Goal: Task Accomplishment & Management: Use online tool/utility

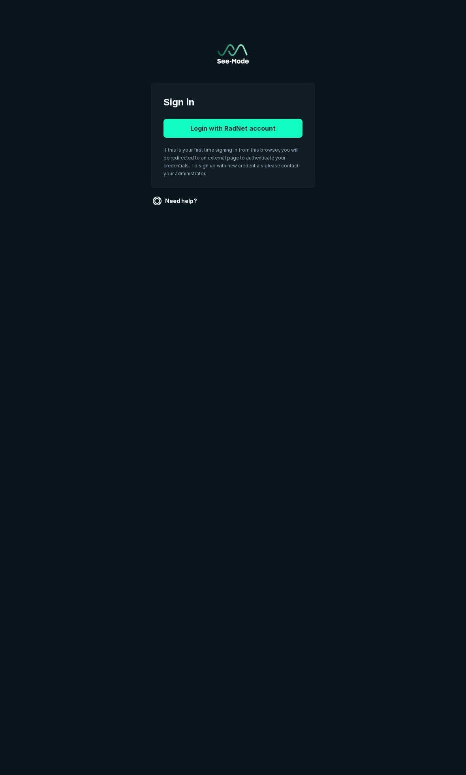
click at [245, 126] on button "Login with RadNet account" at bounding box center [233, 128] width 139 height 19
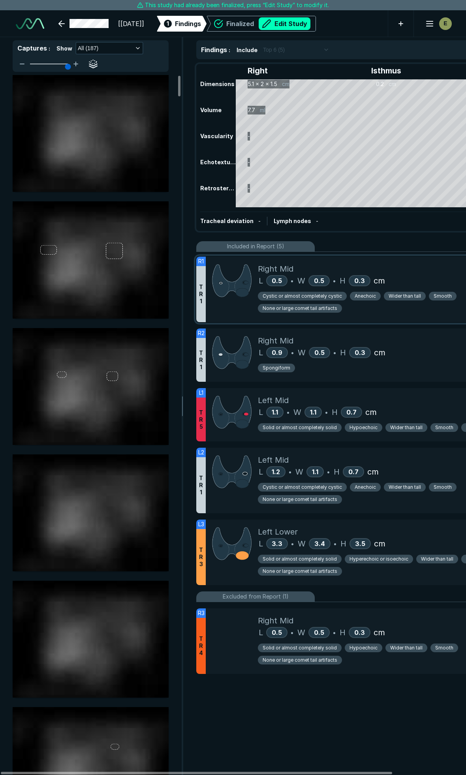
scroll to position [1747, 2559]
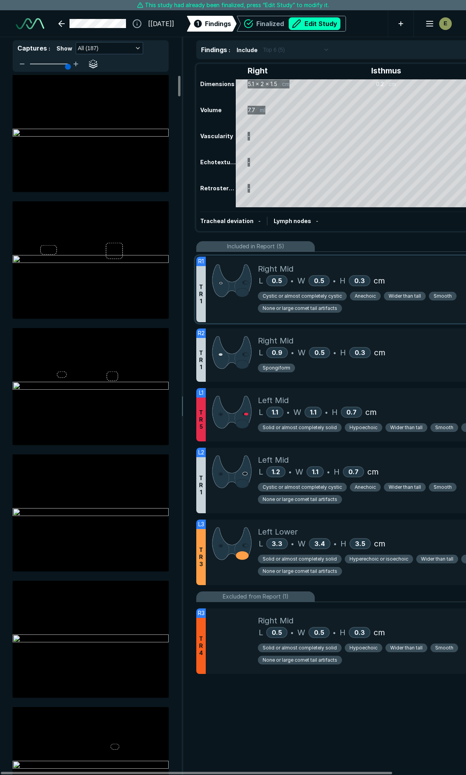
click at [423, 279] on div "L 0.5 • W 0.5 • H 0.3 cm" at bounding box center [396, 281] width 276 height 12
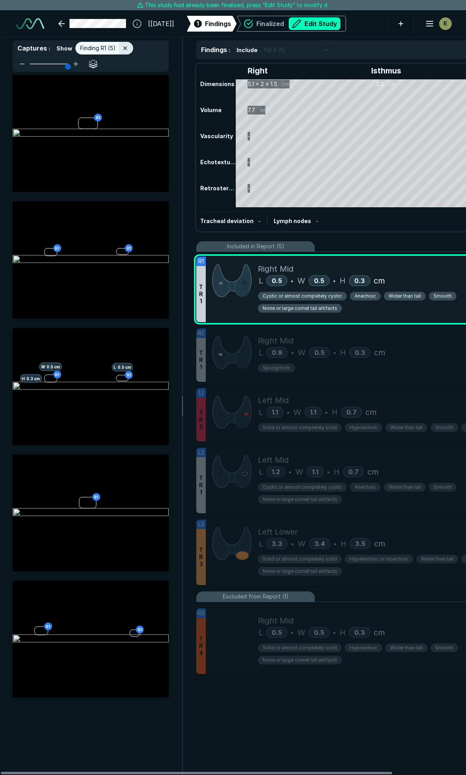
scroll to position [4081, 1704]
click at [310, 295] on span "Cystic or almost completely cystic" at bounding box center [302, 296] width 79 height 7
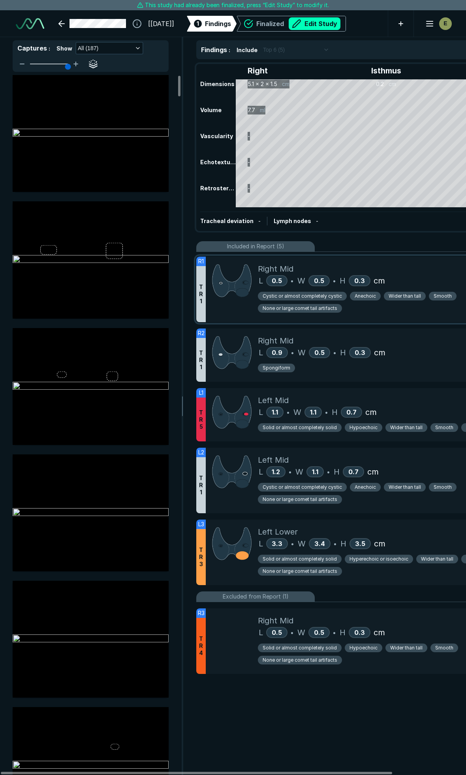
scroll to position [4080, 1704]
click at [328, 23] on button "Edit Study" at bounding box center [315, 23] width 52 height 13
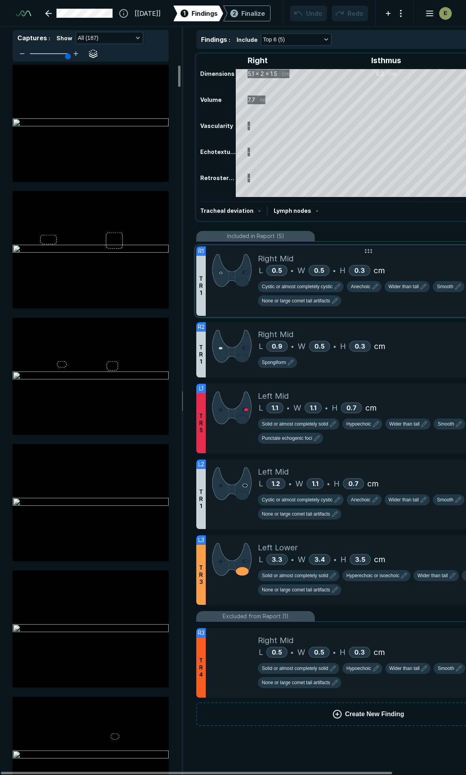
scroll to position [4366, 3112]
click at [311, 290] on span "Cystic or almost completely cystic" at bounding box center [297, 286] width 71 height 7
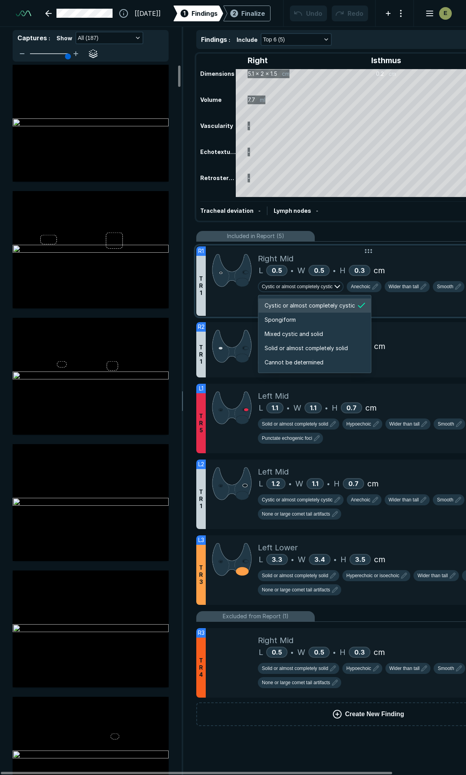
scroll to position [1318, 1517]
click at [297, 331] on span "Mixed cystic and solid" at bounding box center [294, 334] width 58 height 9
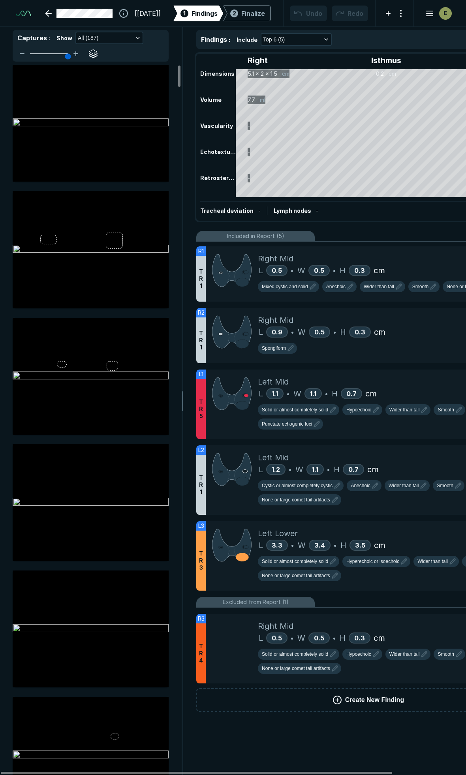
scroll to position [3922, 2550]
click at [405, 257] on div "Right Mid" at bounding box center [396, 259] width 276 height 12
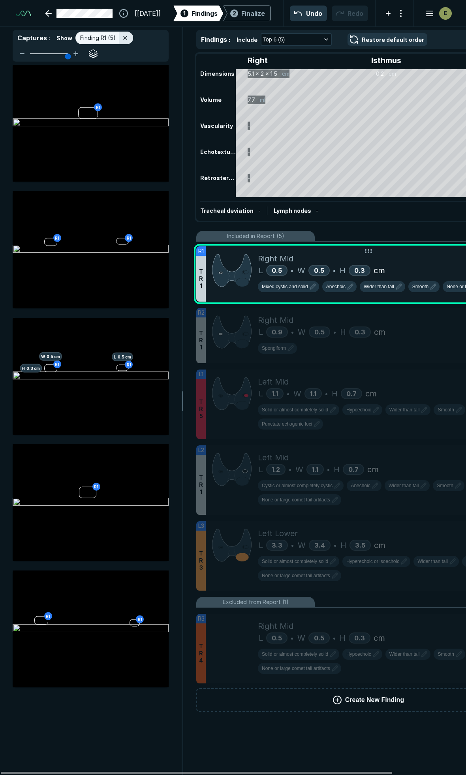
scroll to position [4126, 1704]
click at [346, 285] on icon "button" at bounding box center [350, 286] width 9 height 9
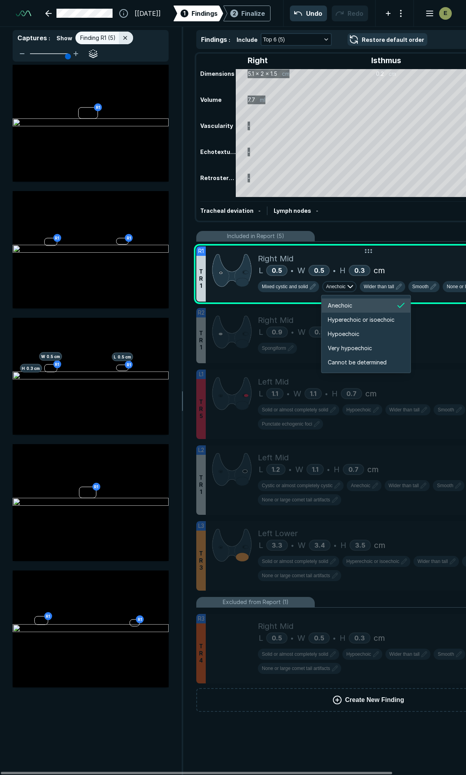
scroll to position [1318, 1415]
click at [345, 321] on span "Hyperechoic or isoechoic" at bounding box center [361, 320] width 67 height 9
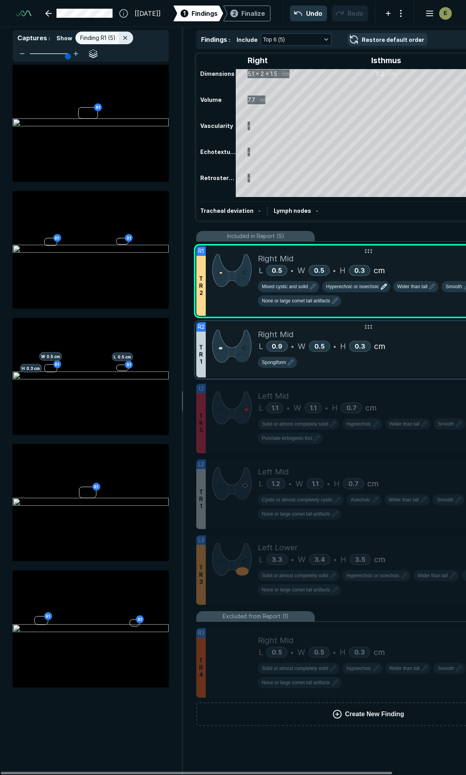
click at [447, 329] on div "Right Mid" at bounding box center [396, 335] width 276 height 12
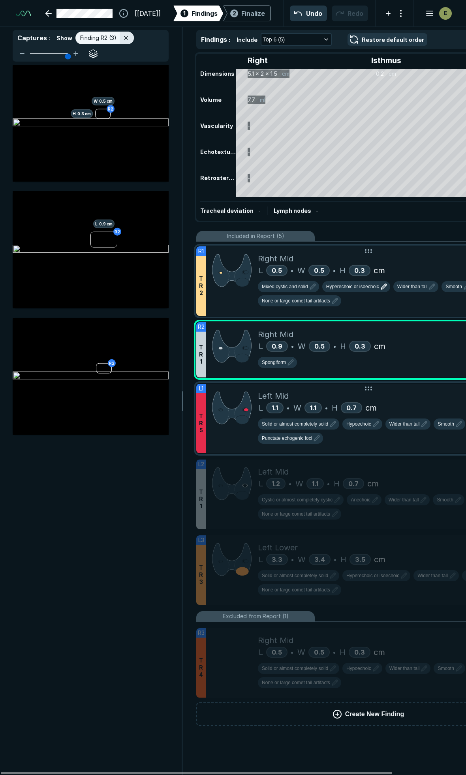
click at [423, 405] on div "L 1.1 • W 1.1 • H 0.7 cm" at bounding box center [396, 408] width 276 height 12
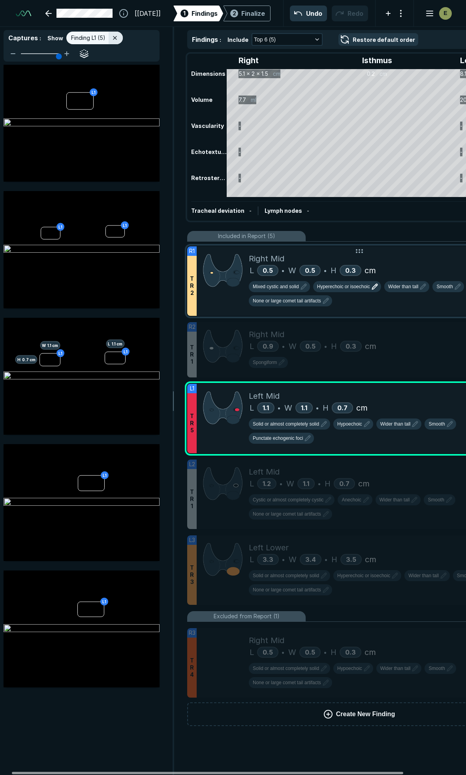
scroll to position [0, 0]
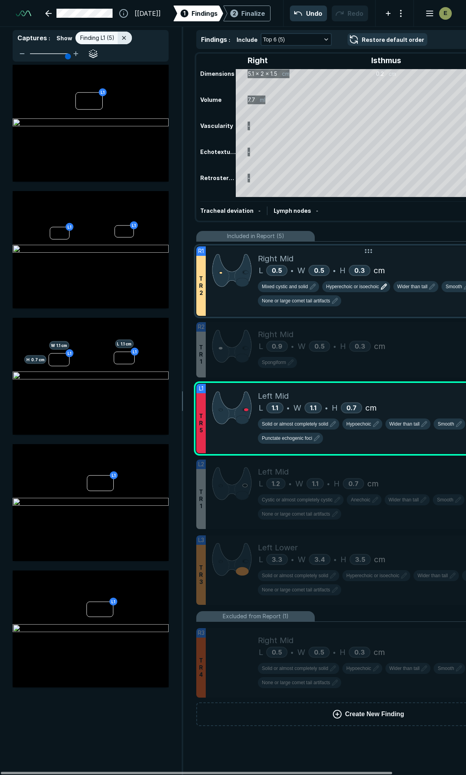
drag, startPoint x: 231, startPoint y: 771, endPoint x: 215, endPoint y: 757, distance: 21.8
click at [215, 772] on div at bounding box center [196, 773] width 391 height 2
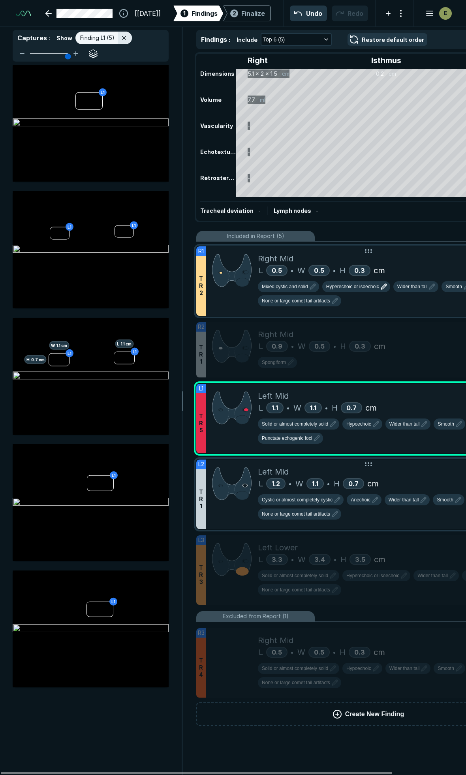
click at [406, 466] on div "Left Mid" at bounding box center [396, 472] width 276 height 12
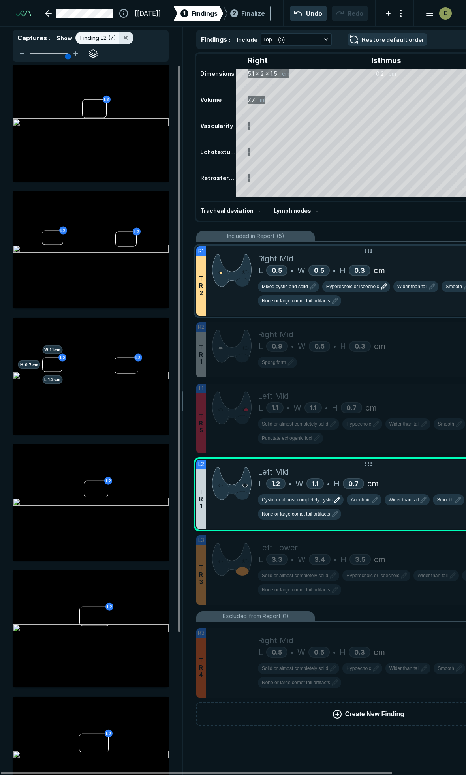
click at [323, 496] on span "Cystic or almost completely cystic" at bounding box center [297, 499] width 71 height 7
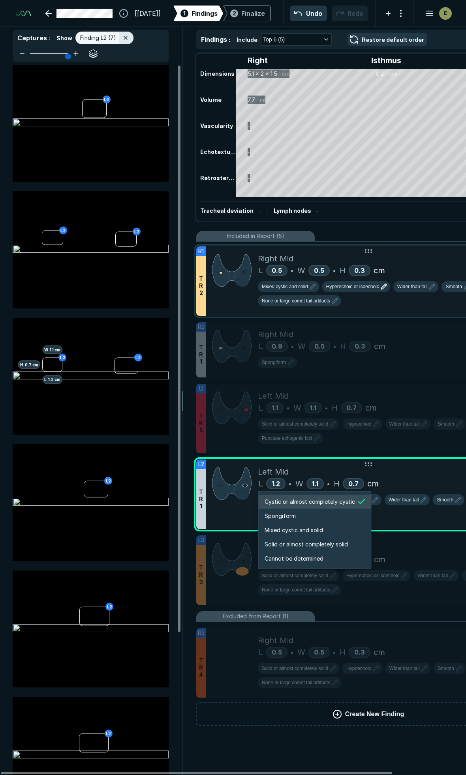
scroll to position [1318, 1517]
click at [311, 527] on span "Mixed cystic and solid" at bounding box center [294, 530] width 58 height 9
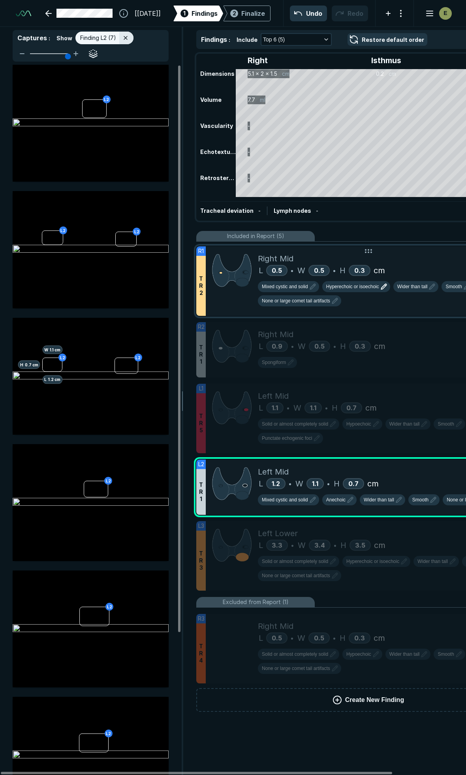
scroll to position [3922, 2550]
click at [343, 496] on span "Anechoic" at bounding box center [335, 499] width 19 height 7
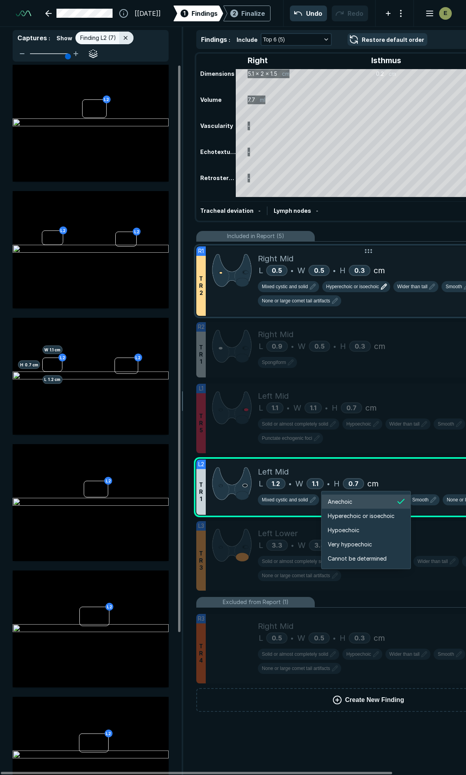
scroll to position [1318, 1415]
click at [348, 516] on span "Hyperechoic or isoechoic" at bounding box center [361, 516] width 67 height 9
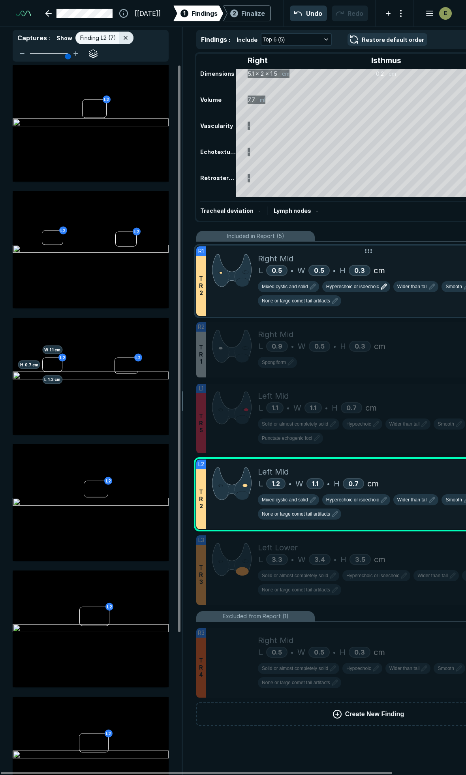
scroll to position [3983, 2550]
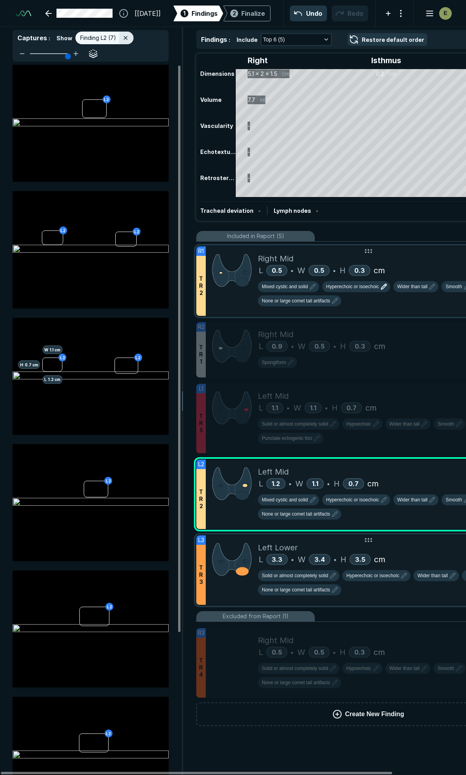
click at [436, 542] on div "Left Lower" at bounding box center [396, 548] width 276 height 12
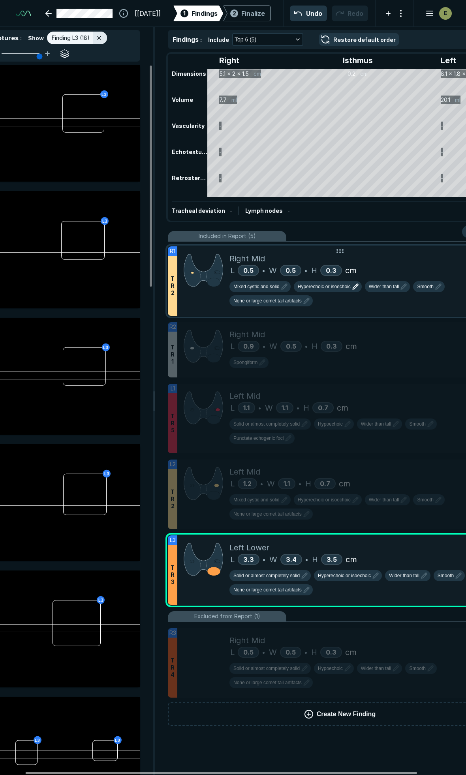
drag, startPoint x: 291, startPoint y: 773, endPoint x: 310, endPoint y: 773, distance: 19.8
click at [312, 775] on div at bounding box center [221, 773] width 391 height 2
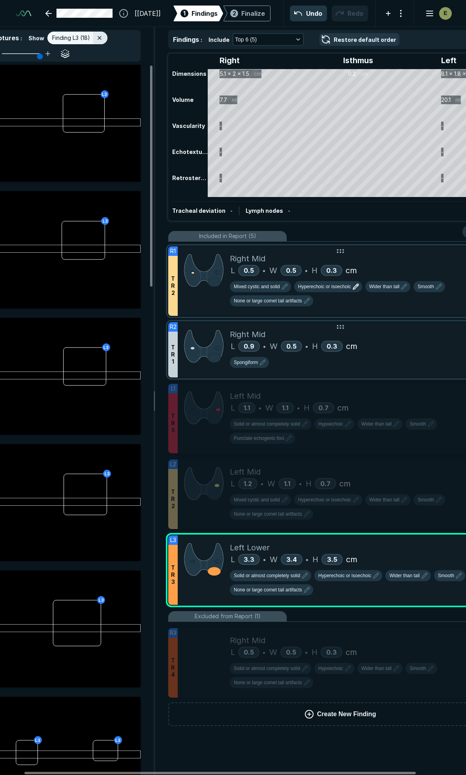
drag, startPoint x: 407, startPoint y: 354, endPoint x: 410, endPoint y: 361, distance: 7.6
click at [407, 354] on div "Spongiform" at bounding box center [368, 361] width 276 height 19
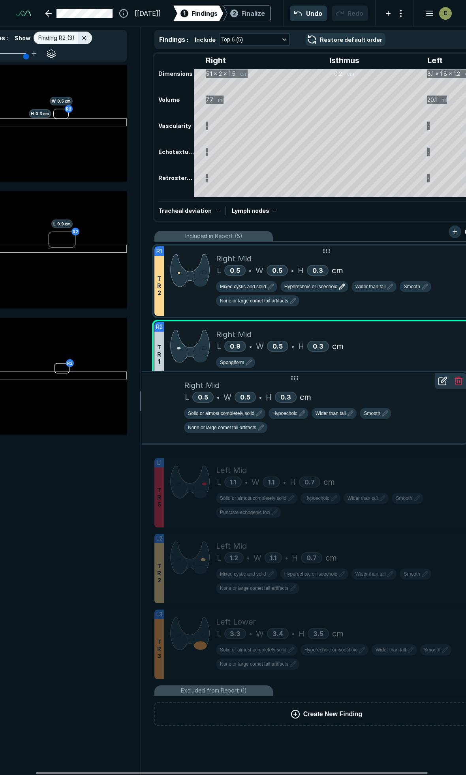
scroll to position [0, 46]
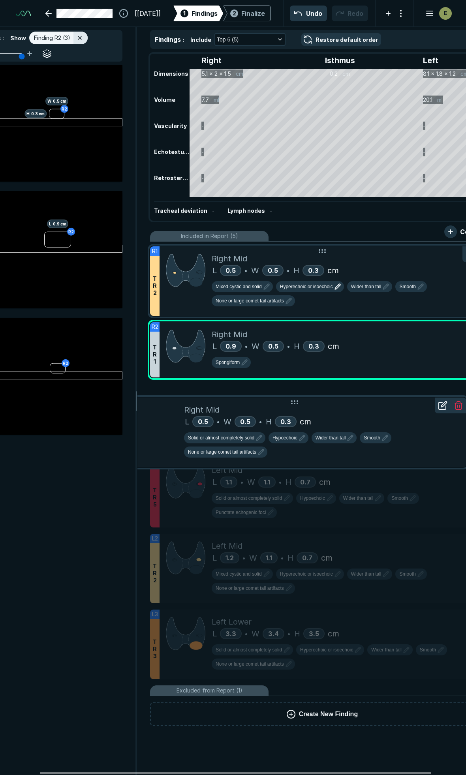
drag, startPoint x: 341, startPoint y: 596, endPoint x: 370, endPoint y: 390, distance: 208.2
click at [370, 398] on div "R3 T R 4 Right Mid L 0.5 • W 0.5 • H 0.3 cm Solid or almost completely solid Hy…" at bounding box center [294, 433] width 344 height 70
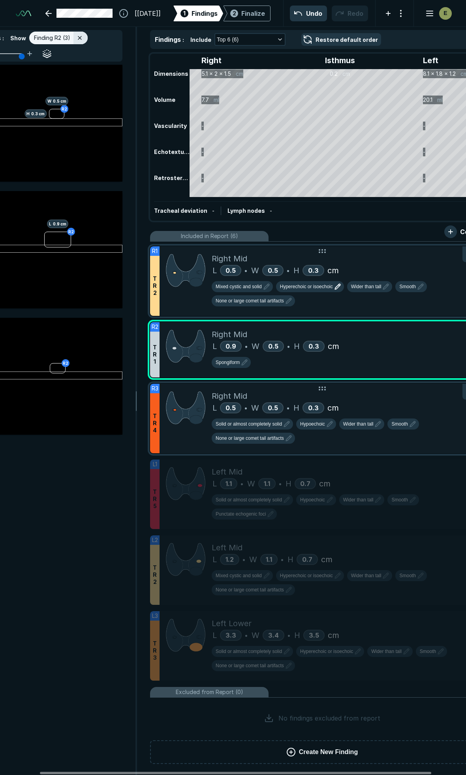
scroll to position [4153, 2550]
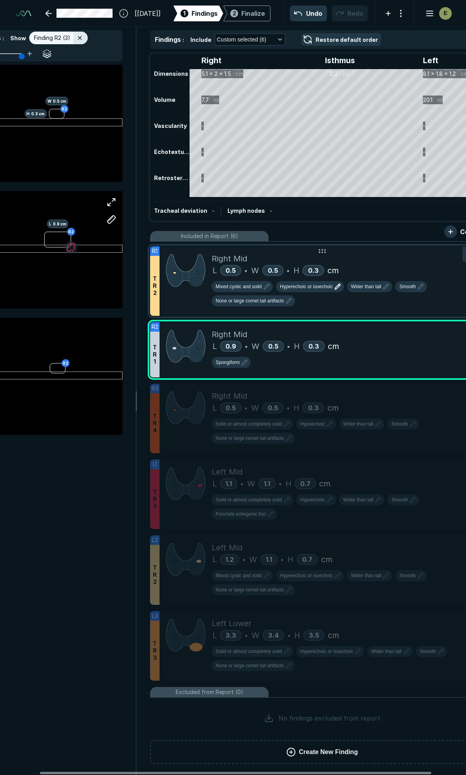
click at [75, 263] on div "R2 L 0.9 cm" at bounding box center [44, 249] width 156 height 117
click at [70, 246] on button "button" at bounding box center [71, 247] width 13 height 13
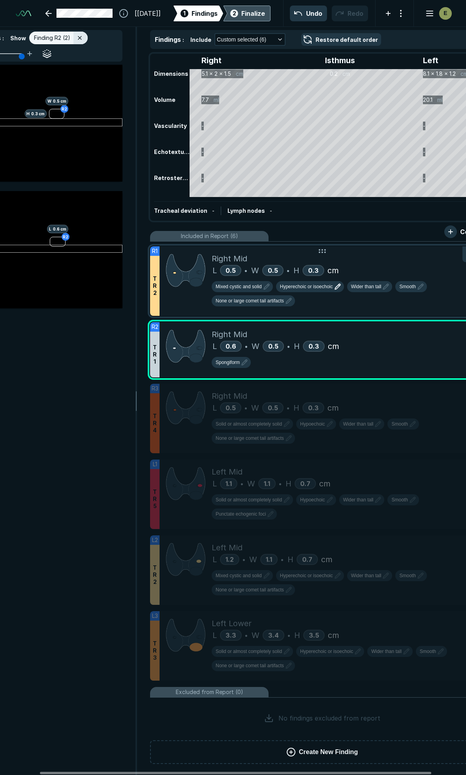
click at [257, 14] on div "Finalize" at bounding box center [253, 13] width 24 height 9
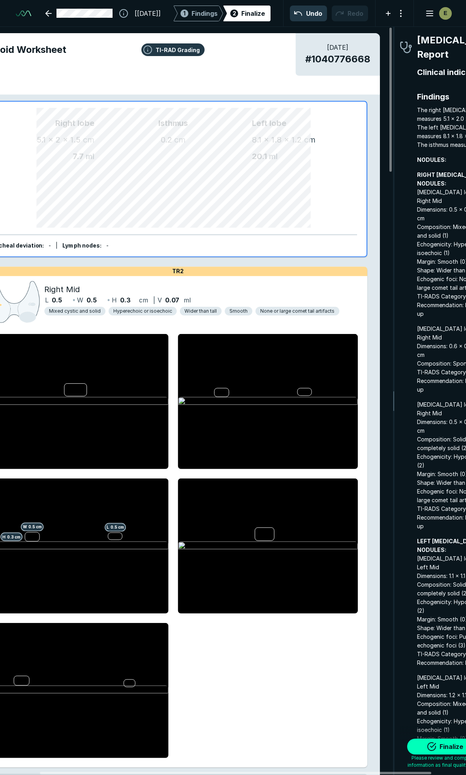
scroll to position [4338, 1427]
click at [199, 16] on span "Findings" at bounding box center [205, 13] width 26 height 9
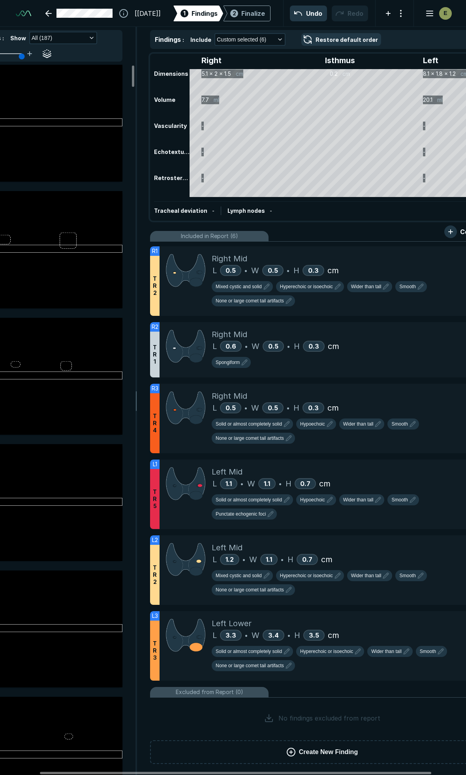
scroll to position [4153, 2550]
click at [398, 630] on div "L 3.3 • W 3.4 • H 3.5 cm" at bounding box center [350, 636] width 276 height 12
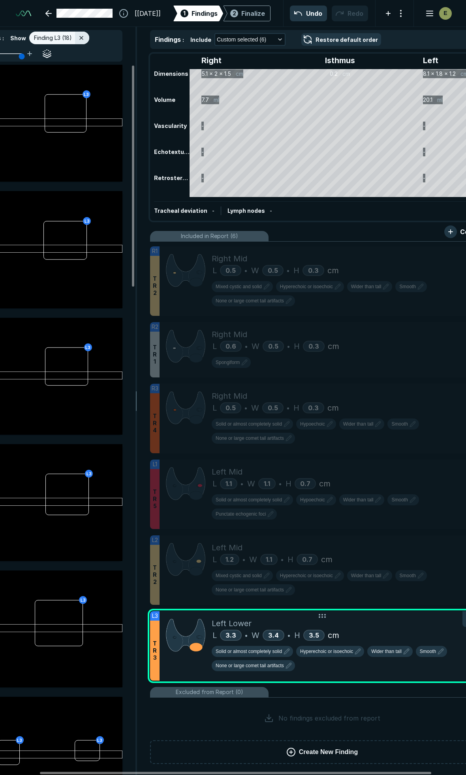
scroll to position [4126, 1704]
click at [254, 14] on div "Finalize" at bounding box center [253, 13] width 24 height 9
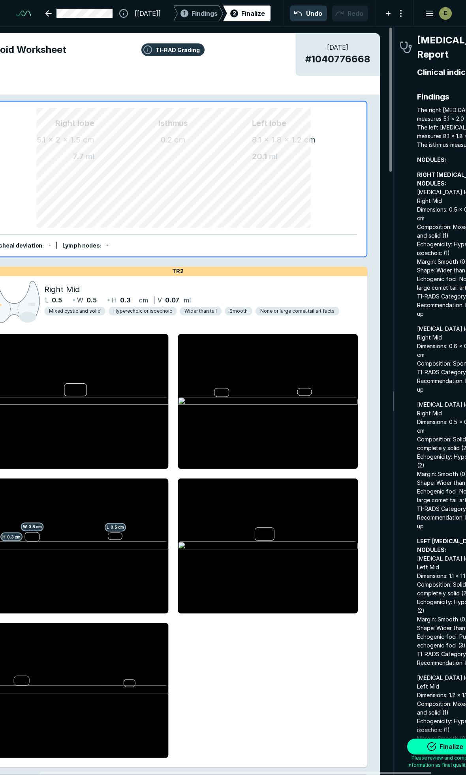
scroll to position [4338, 1427]
click at [442, 749] on button "Finalize" at bounding box center [446, 747] width 79 height 16
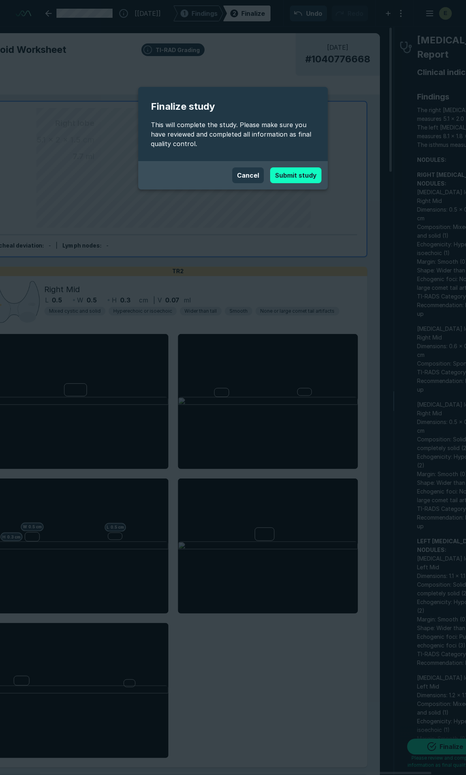
click at [299, 171] on button "Submit study" at bounding box center [295, 175] width 51 height 16
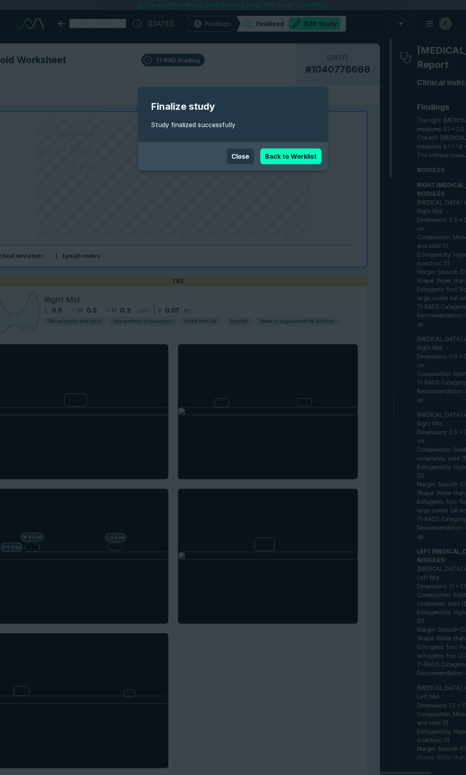
scroll to position [4320, 3112]
click at [291, 153] on link "Back to Worklist" at bounding box center [290, 157] width 61 height 16
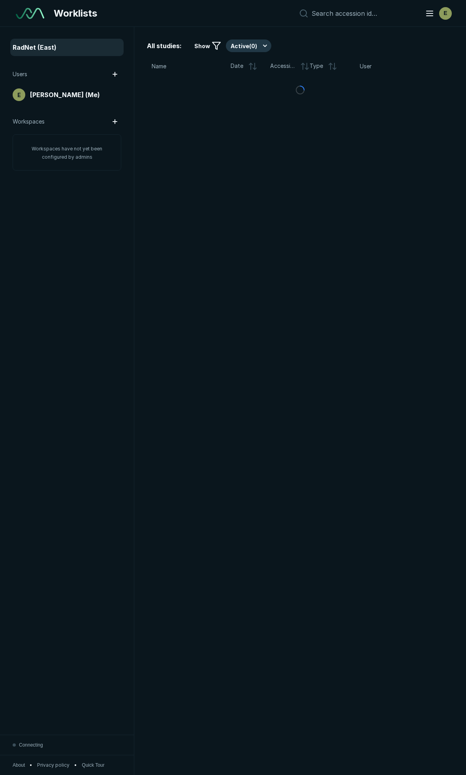
scroll to position [4240, 2382]
